Goal: Transaction & Acquisition: Subscribe to service/newsletter

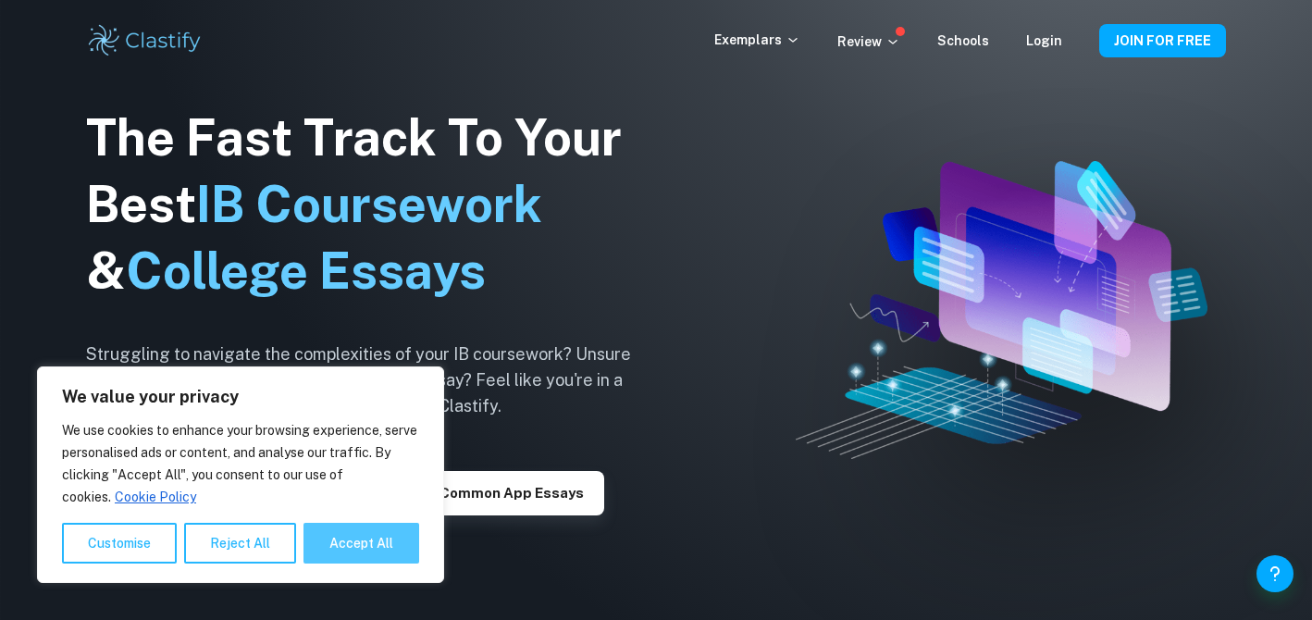
click at [401, 532] on button "Accept All" at bounding box center [361, 543] width 116 height 41
checkbox input "true"
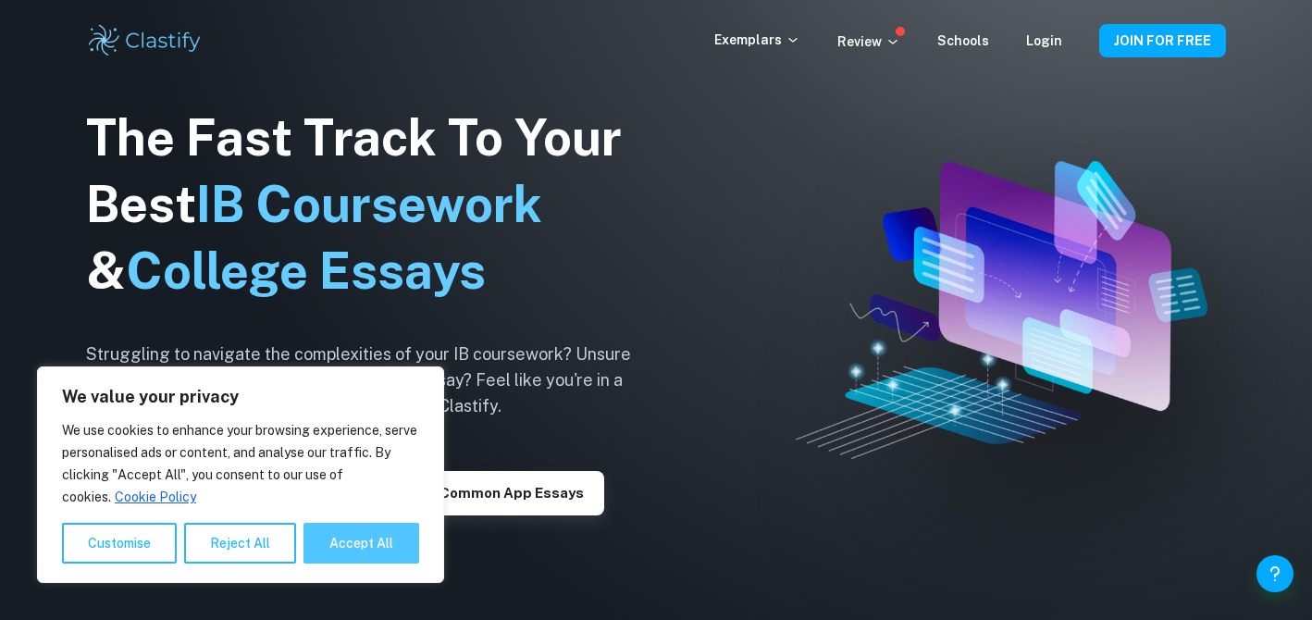
checkbox input "true"
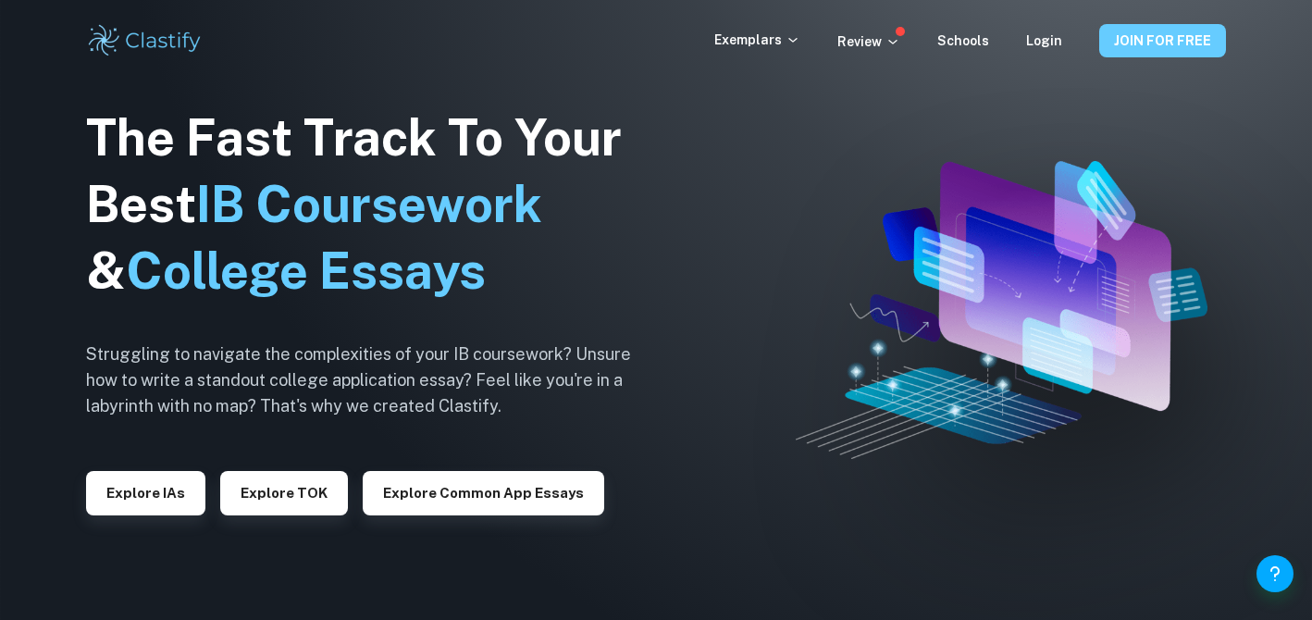
click at [1129, 37] on button "JOIN FOR FREE" at bounding box center [1162, 40] width 127 height 33
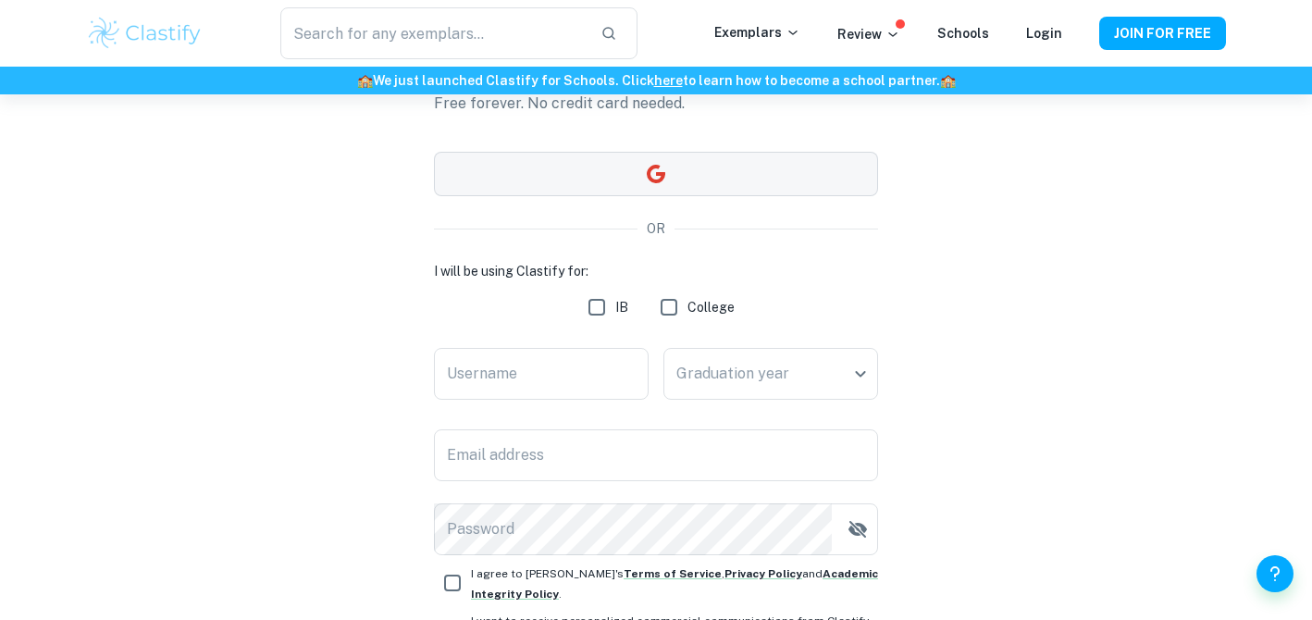
scroll to position [132, 0]
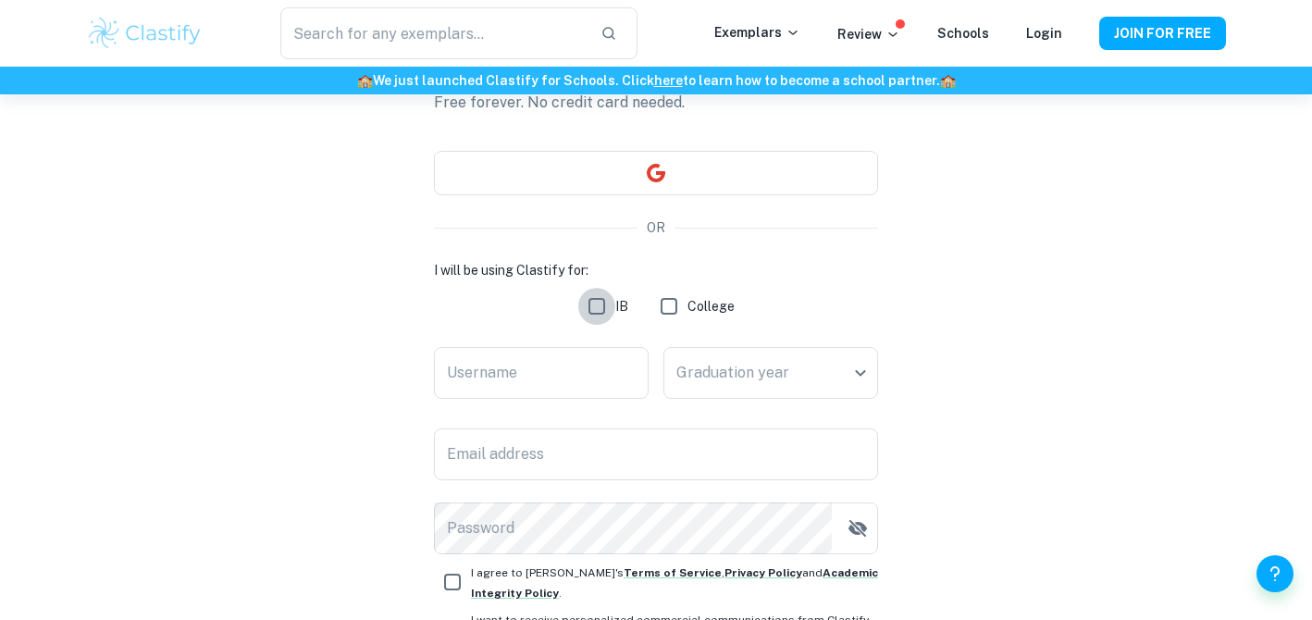
click at [600, 309] on input "IB" at bounding box center [596, 306] width 37 height 37
checkbox input "true"
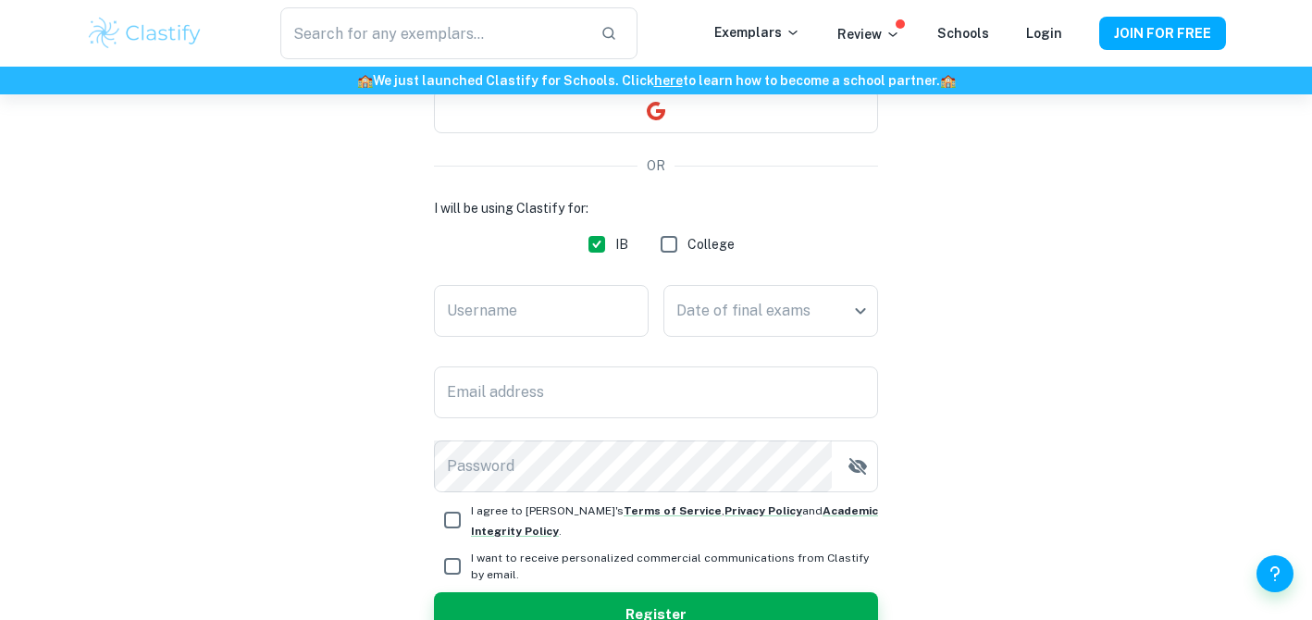
scroll to position [0, 0]
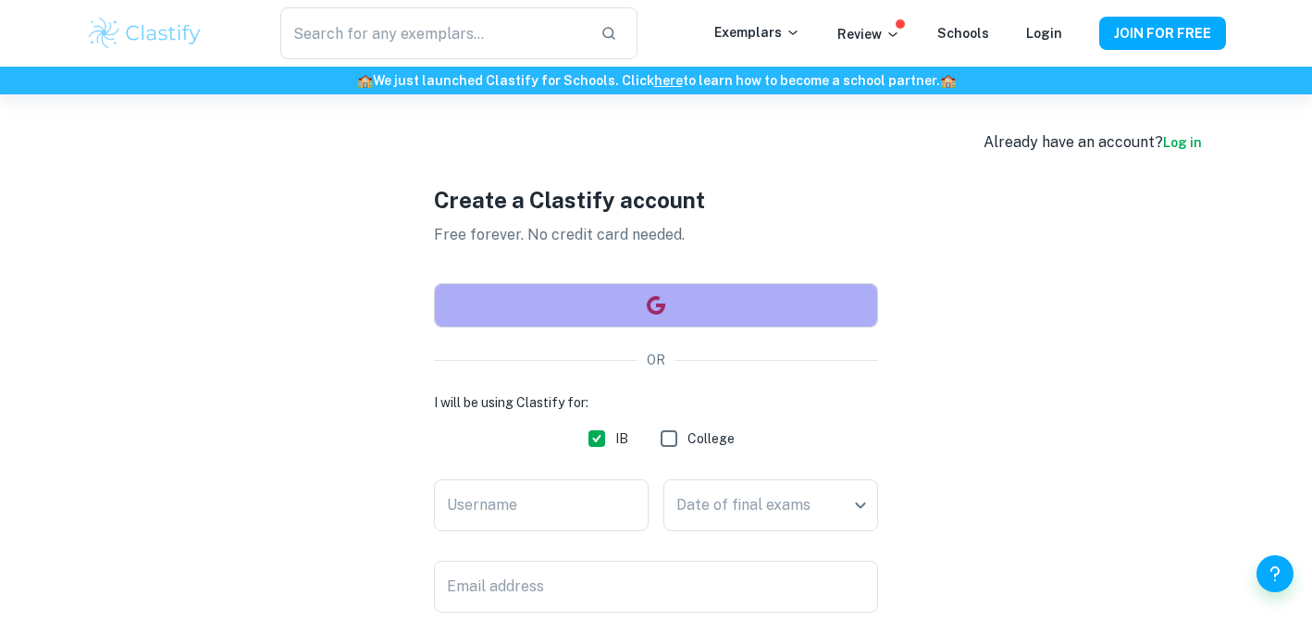
click at [738, 315] on button "button" at bounding box center [656, 305] width 444 height 44
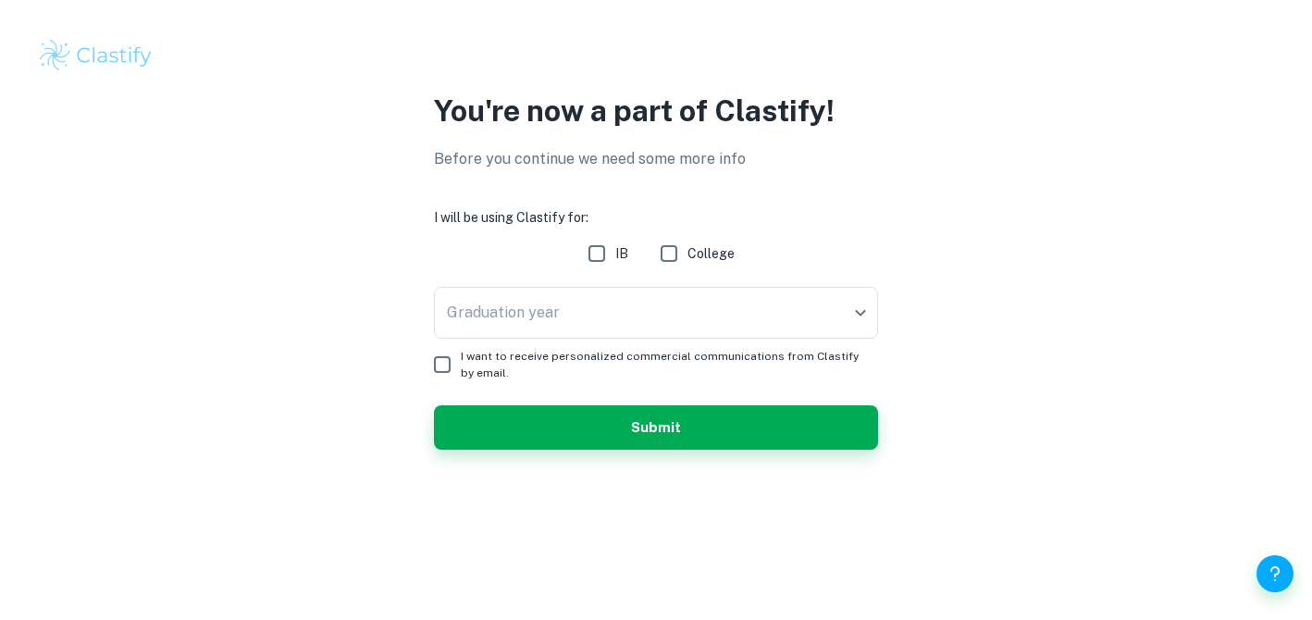
click at [599, 259] on input "IB" at bounding box center [596, 253] width 37 height 37
checkbox input "true"
click at [607, 312] on body "We value your privacy We use cookies to enhance your browsing experience, serve…" at bounding box center [656, 310] width 1312 height 620
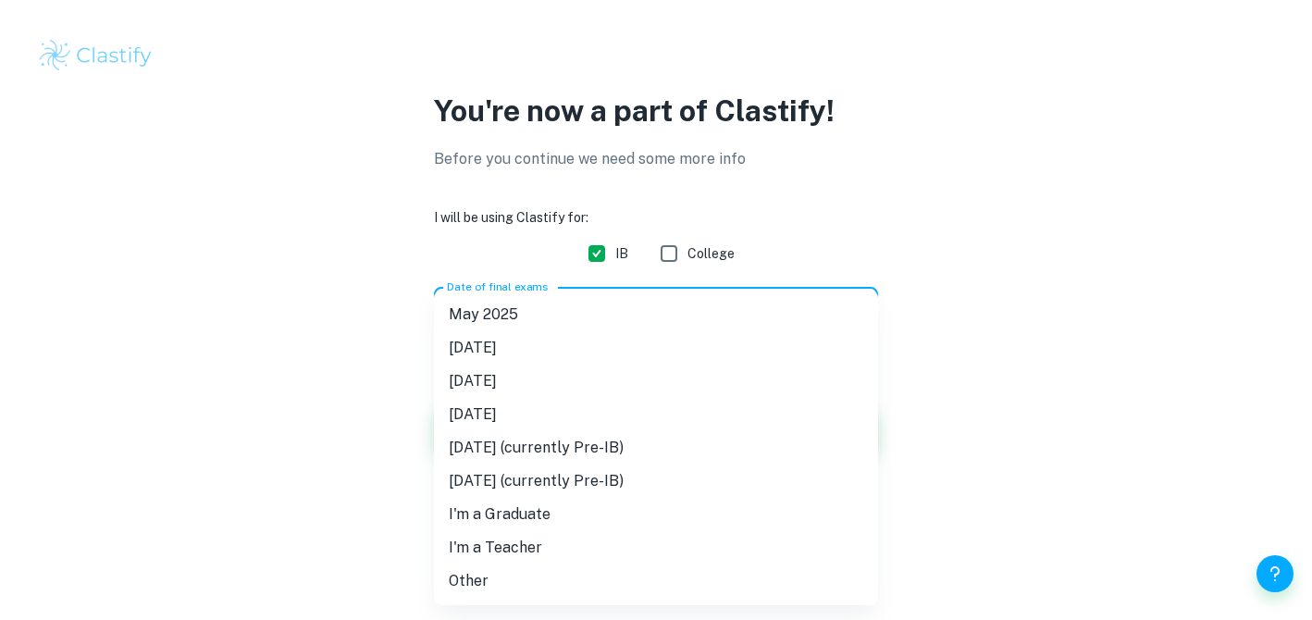
click at [586, 551] on li "I'm a Teacher" at bounding box center [656, 547] width 444 height 33
type input "Teacher"
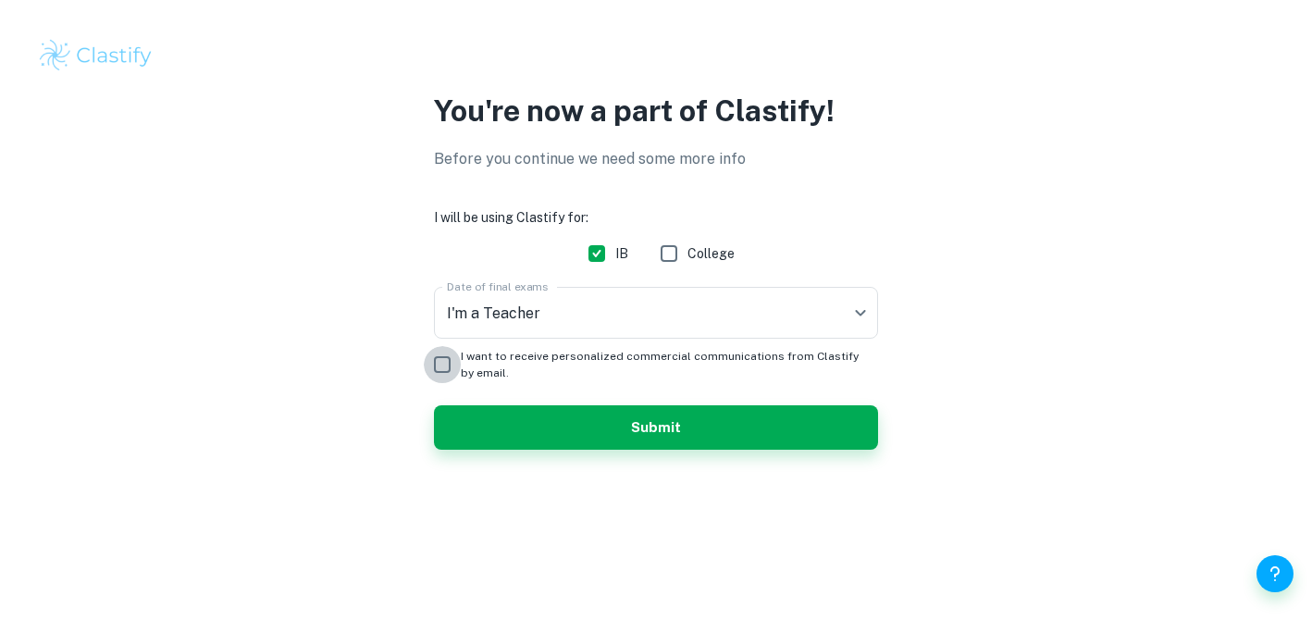
click at [440, 368] on input "I want to receive personalized commercial communications from Clastify by email." at bounding box center [442, 364] width 37 height 37
checkbox input "true"
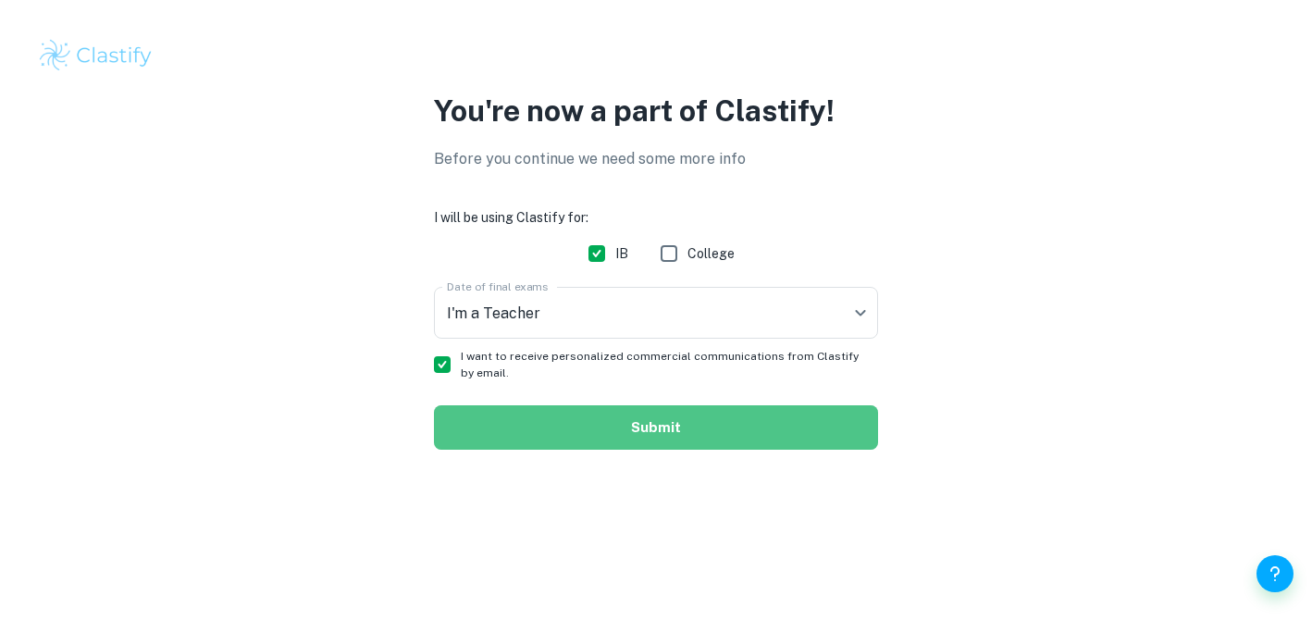
click at [543, 408] on button "Submit" at bounding box center [656, 427] width 444 height 44
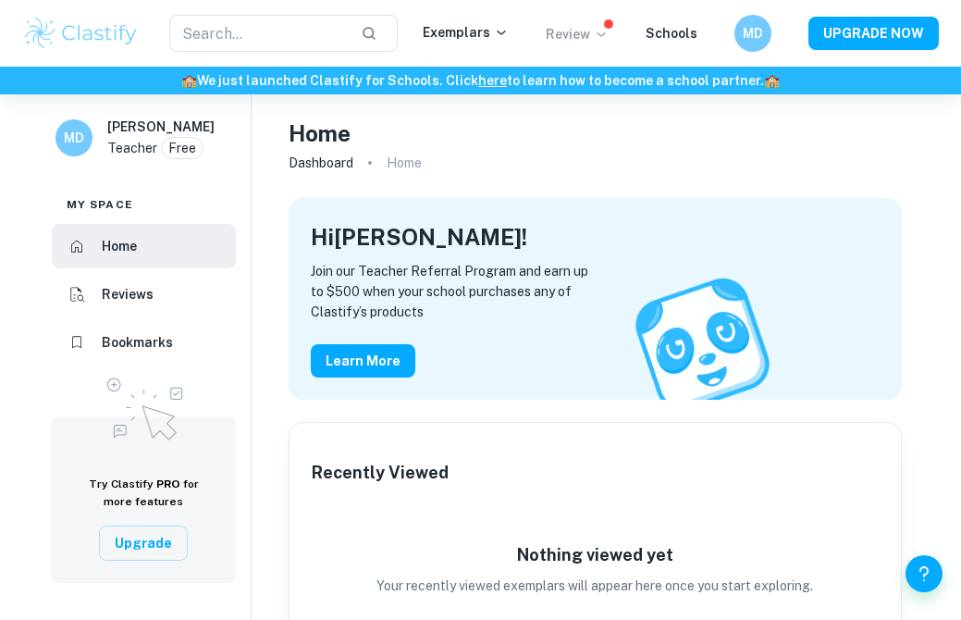
click at [605, 37] on icon at bounding box center [601, 34] width 15 height 15
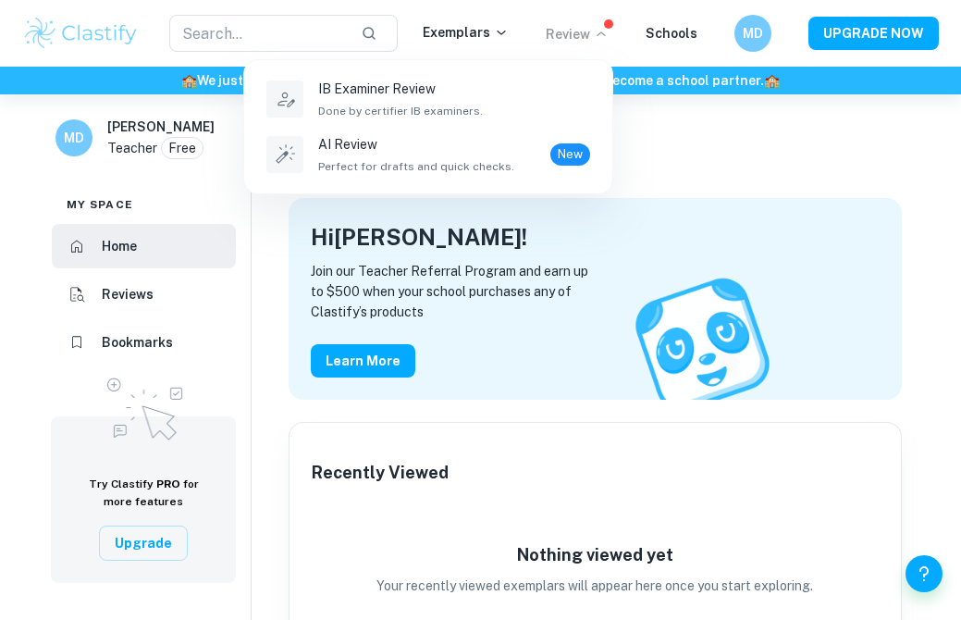
click at [655, 191] on div at bounding box center [480, 310] width 961 height 620
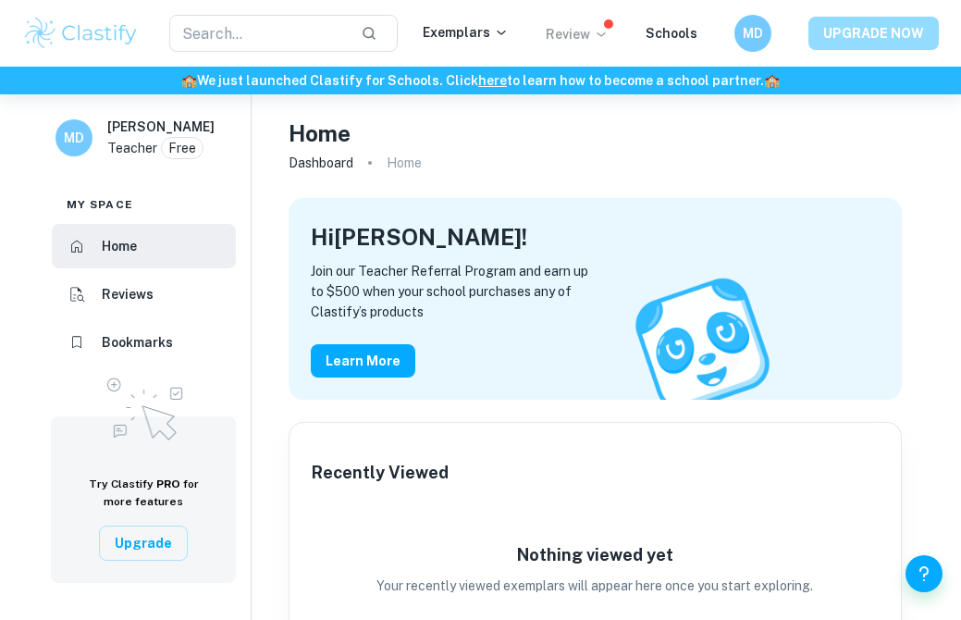
click at [858, 33] on button "UPGRADE NOW" at bounding box center [874, 33] width 130 height 33
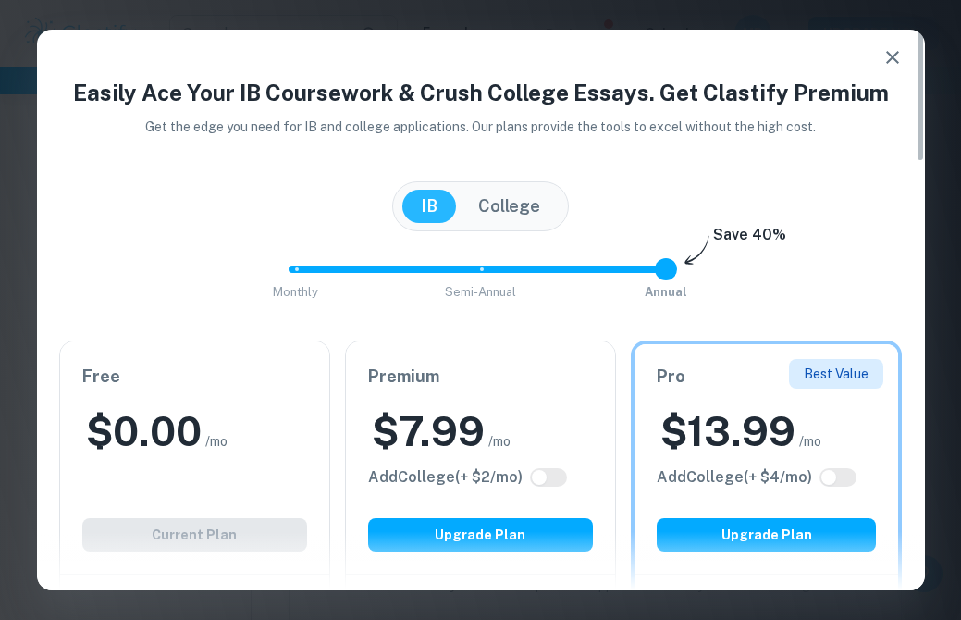
click at [894, 50] on icon "button" at bounding box center [893, 57] width 22 height 22
